Goal: Transaction & Acquisition: Purchase product/service

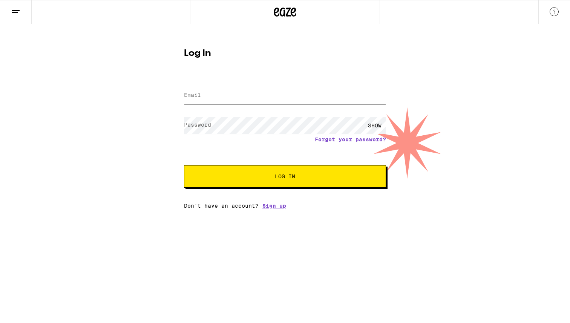
click at [329, 94] on input "Email" at bounding box center [285, 95] width 202 height 17
click at [0, 209] on com-1password-button at bounding box center [0, 209] width 0 height 0
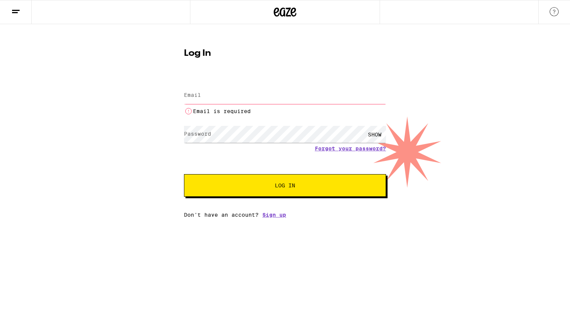
type input "[PERSON_NAME][EMAIL_ADDRESS][PERSON_NAME][DOMAIN_NAME]"
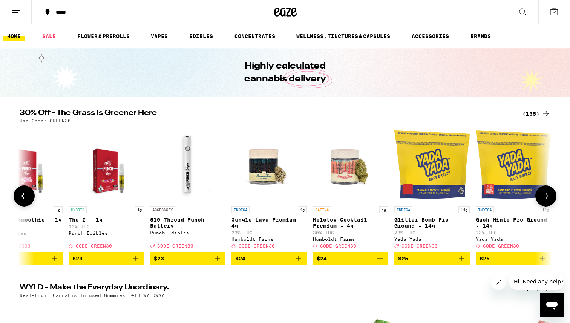
scroll to position [0, 4543]
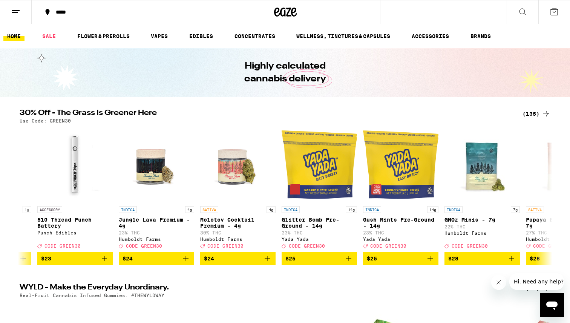
click at [533, 113] on div "(135)" at bounding box center [537, 113] width 28 height 9
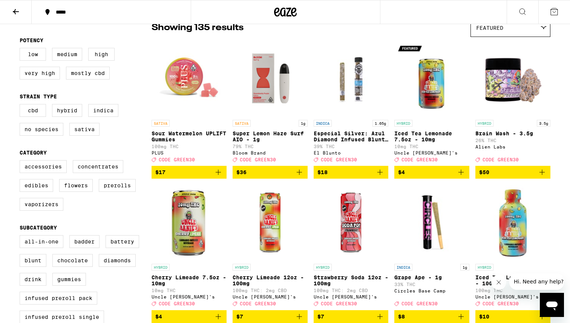
scroll to position [76, 0]
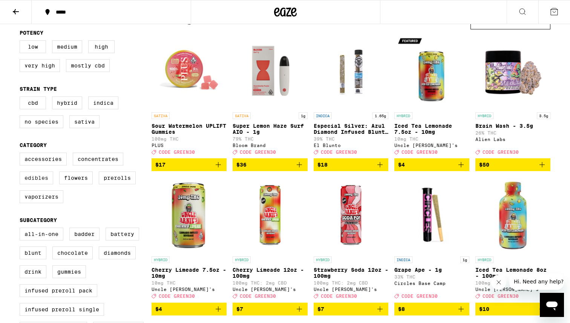
click at [40, 184] on label "Edibles" at bounding box center [37, 178] width 34 height 13
click at [21, 154] on input "Edibles" at bounding box center [21, 154] width 0 height 0
checkbox input "true"
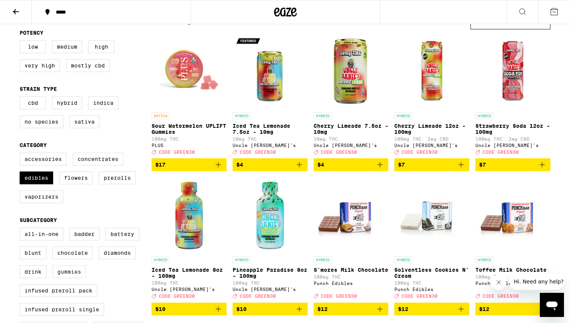
click at [78, 278] on label "Gummies" at bounding box center [69, 271] width 34 height 13
click at [21, 229] on input "Gummies" at bounding box center [21, 229] width 0 height 0
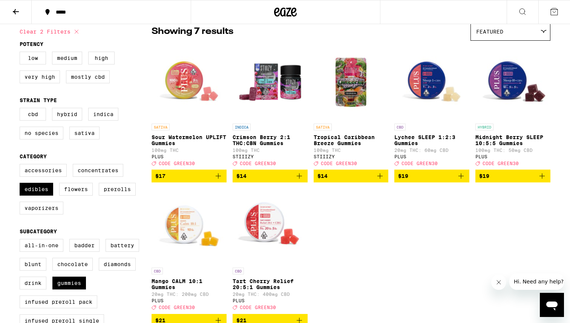
scroll to position [67, 0]
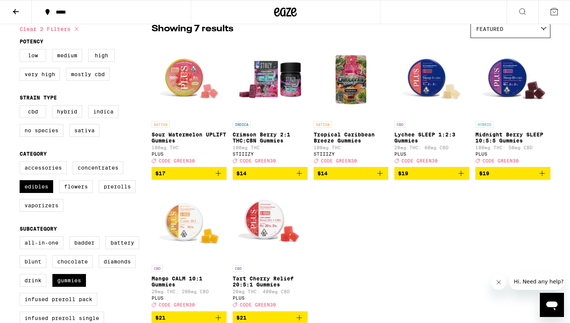
checkbox input "false"
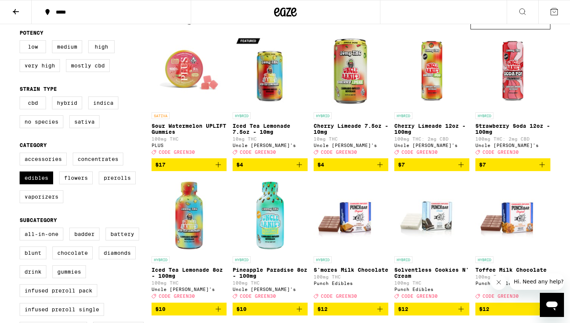
checkbox input "false"
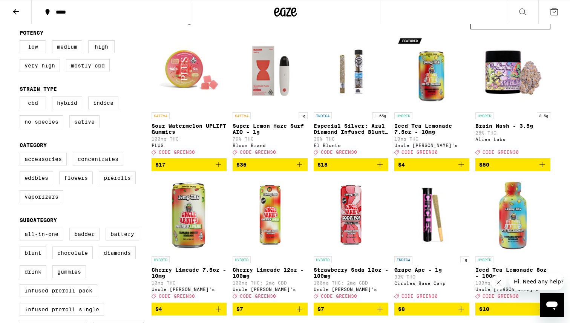
click at [15, 11] on icon at bounding box center [15, 11] width 9 height 9
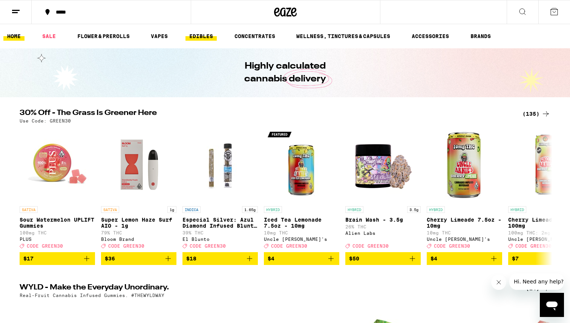
click at [205, 35] on link "EDIBLES" at bounding box center [201, 36] width 31 height 9
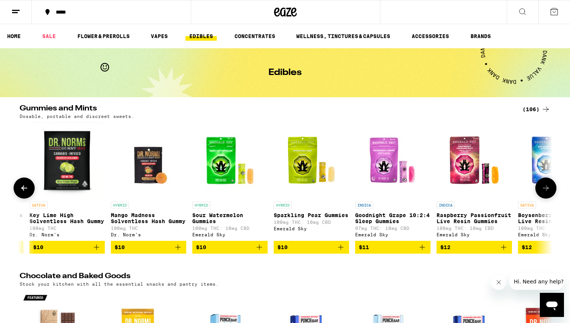
scroll to position [0, 560]
click at [258, 252] on icon "Add to bag" at bounding box center [259, 247] width 9 height 9
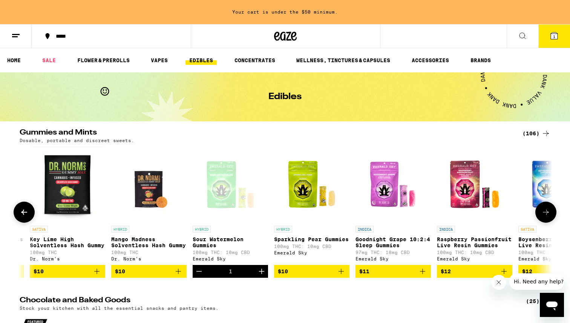
click at [261, 274] on icon "Increment" at bounding box center [261, 271] width 5 height 5
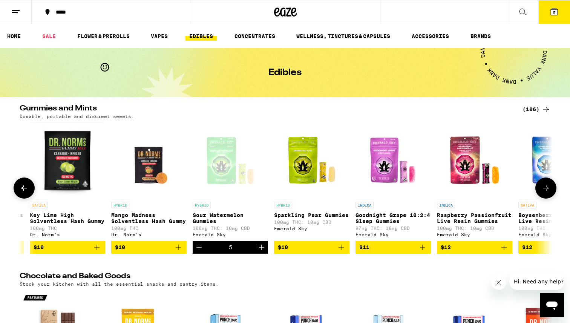
click at [341, 250] on icon "Add to bag" at bounding box center [341, 247] width 5 height 5
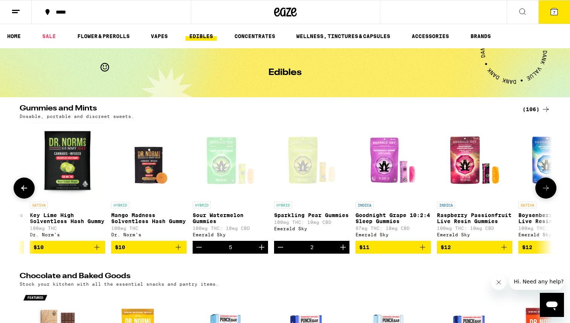
click at [341, 250] on icon "Increment" at bounding box center [342, 247] width 5 height 5
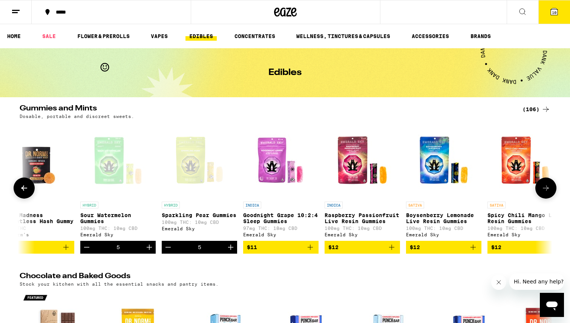
scroll to position [0, 727]
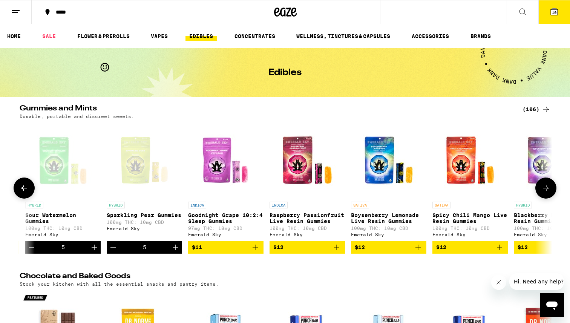
click at [420, 252] on icon "Add to bag" at bounding box center [418, 247] width 9 height 9
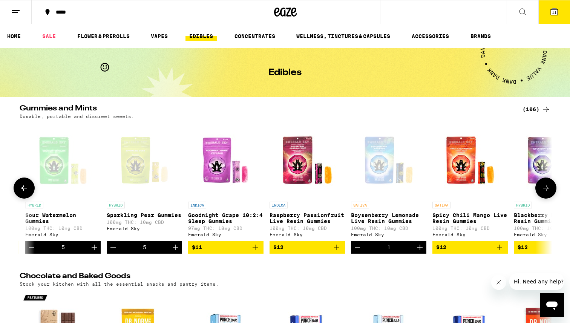
click at [503, 252] on icon "Add to bag" at bounding box center [499, 247] width 9 height 9
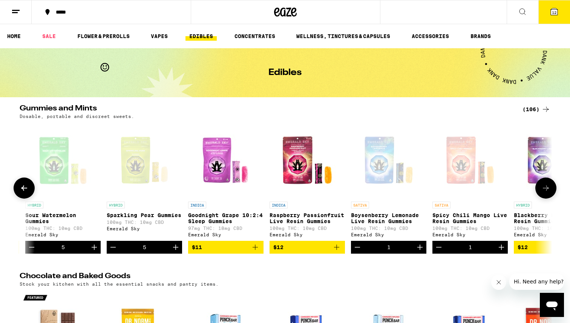
click at [354, 252] on icon "Decrement" at bounding box center [357, 247] width 9 height 9
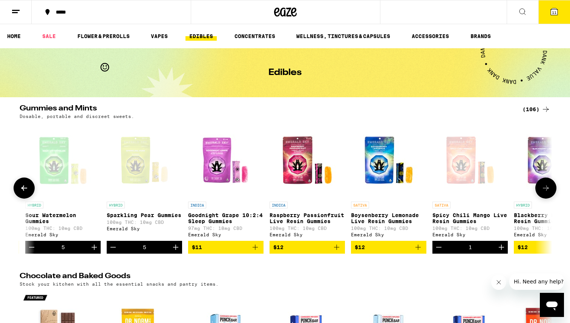
click at [441, 249] on icon "Decrement" at bounding box center [438, 247] width 9 height 9
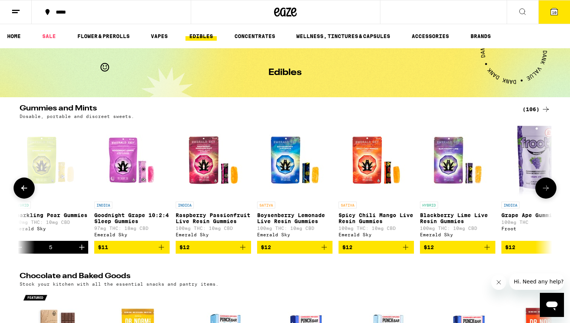
scroll to position [0, 829]
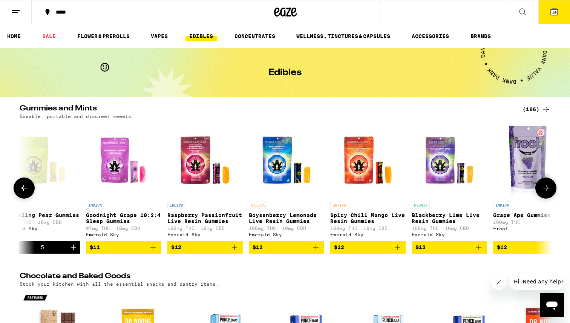
click at [482, 252] on icon "Add to bag" at bounding box center [478, 247] width 9 height 9
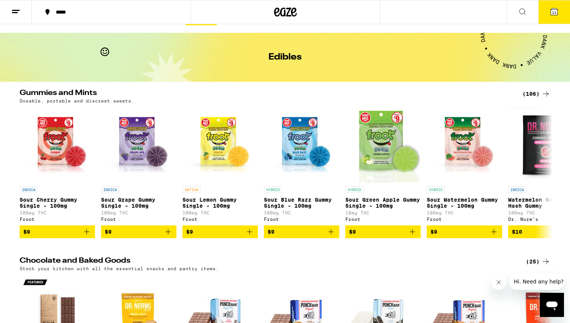
scroll to position [0, 0]
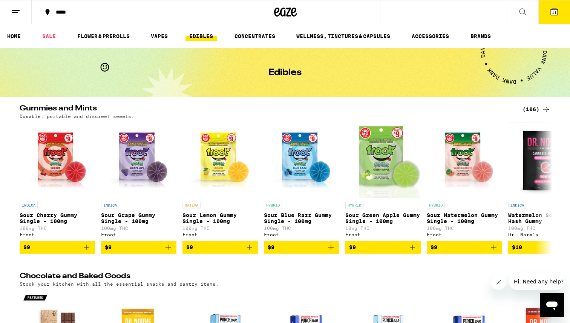
click at [561, 7] on button "11" at bounding box center [554, 11] width 32 height 23
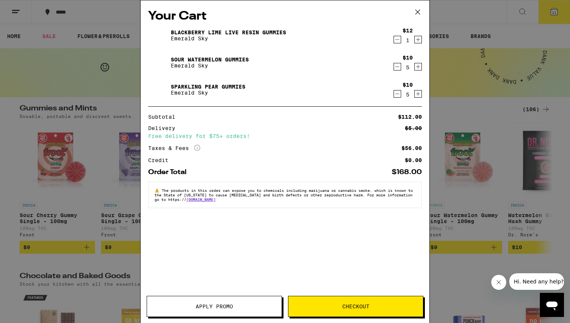
click at [244, 303] on button "Apply Promo" at bounding box center [214, 306] width 135 height 21
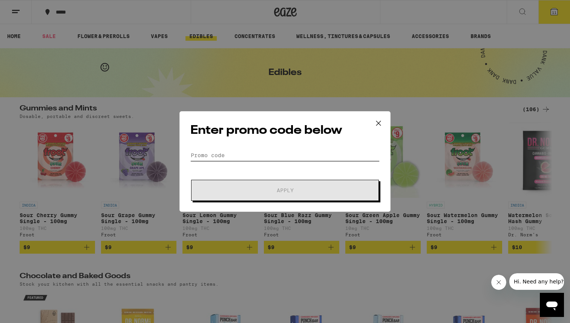
click at [223, 150] on input "Promo Code" at bounding box center [284, 155] width 189 height 11
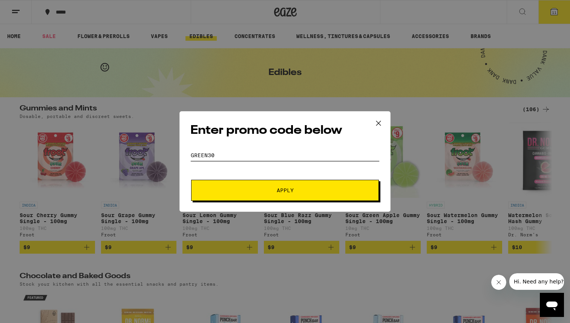
type input "GREEN30"
click at [233, 198] on button "Apply" at bounding box center [285, 190] width 188 height 21
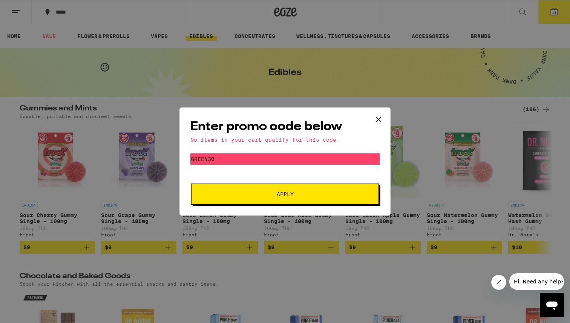
click at [376, 118] on icon at bounding box center [378, 119] width 11 height 11
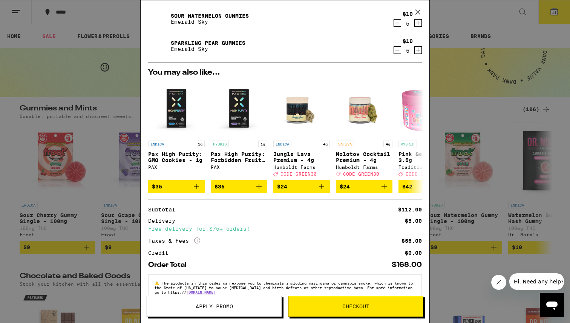
scroll to position [63, 0]
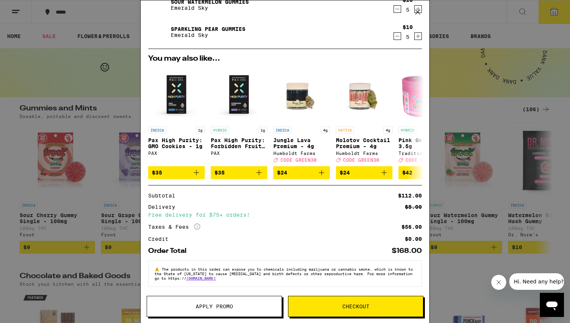
click at [201, 224] on div "Taxes & Fees More Info $56.00" at bounding box center [285, 227] width 274 height 7
click at [198, 226] on icon "More Info" at bounding box center [197, 227] width 6 height 6
